Goal: Check status

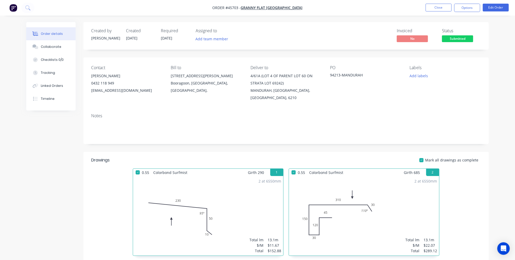
click at [12, 5] on img "button" at bounding box center [13, 8] width 8 height 8
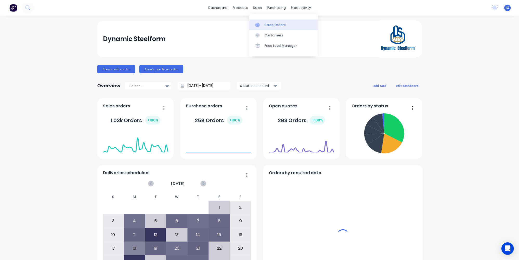
click at [265, 24] on div "Sales Orders" at bounding box center [274, 25] width 21 height 5
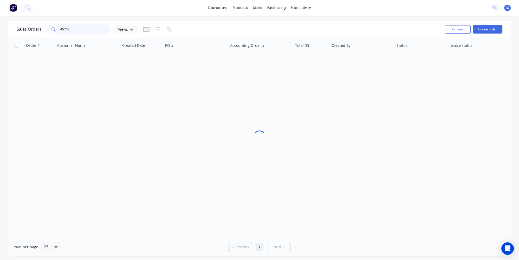
click at [85, 26] on input "45703" at bounding box center [85, 29] width 51 height 10
type input "4"
paste input "46621"
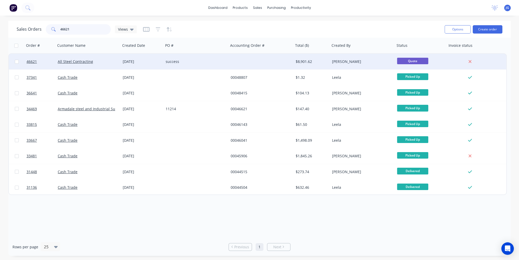
type input "46621"
click at [198, 59] on div "success" at bounding box center [195, 61] width 58 height 5
